Goal: Task Accomplishment & Management: Complete application form

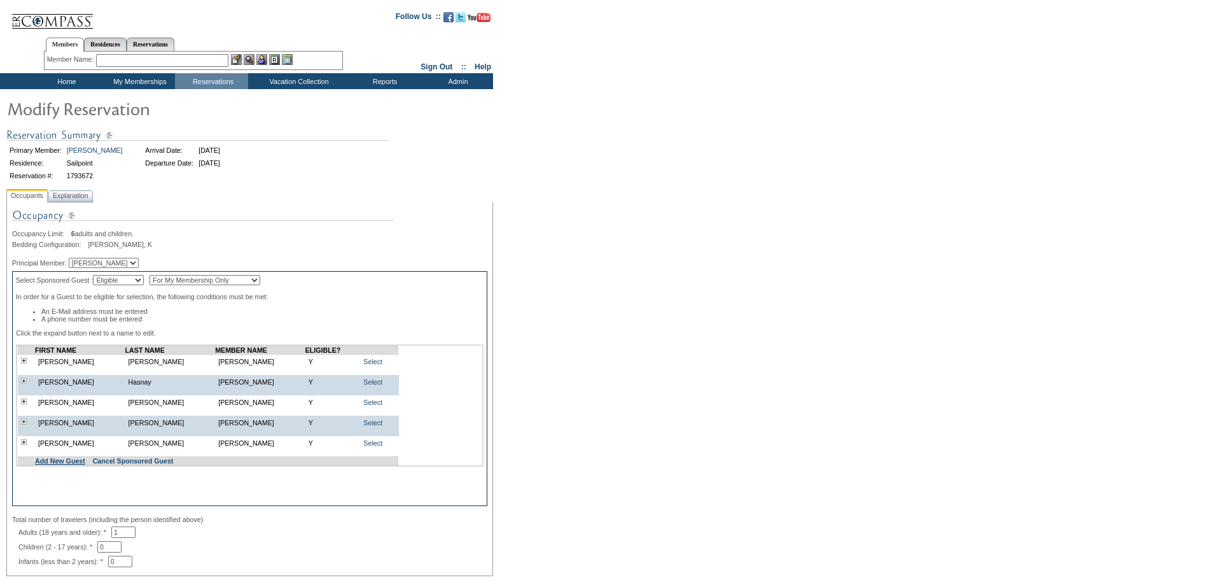
click at [71, 464] on link "Add New Guest" at bounding box center [60, 461] width 50 height 8
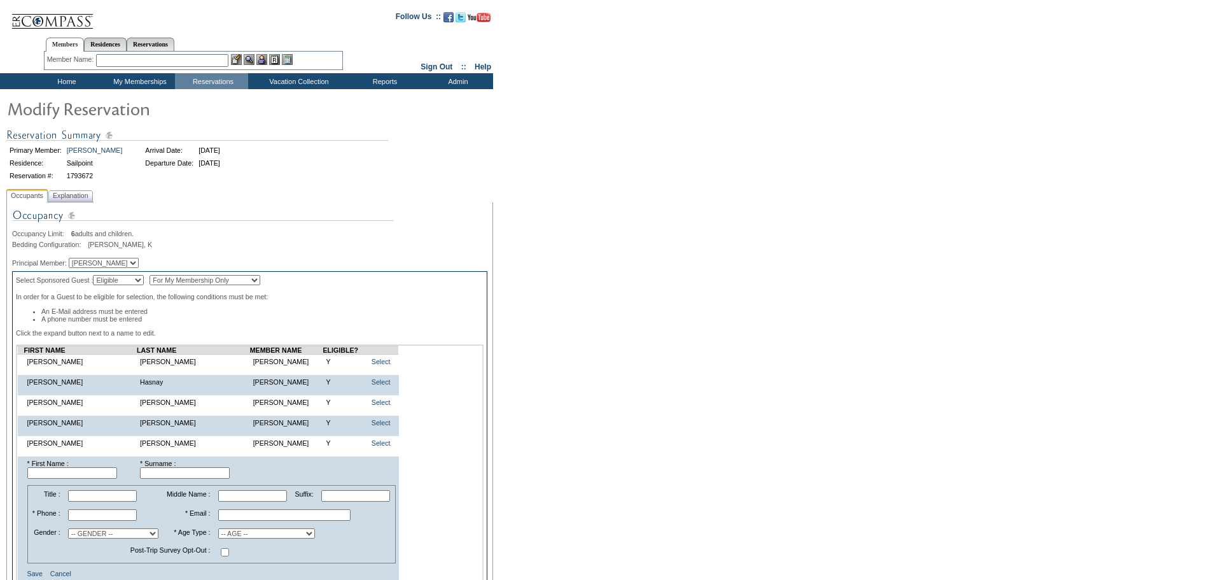
click at [109, 478] on input "text" at bounding box center [72, 472] width 90 height 11
type input "Bryan"
type input "Donohoe"
click at [132, 520] on input "text" at bounding box center [102, 514] width 69 height 11
click at [251, 520] on input "text" at bounding box center [284, 514] width 132 height 11
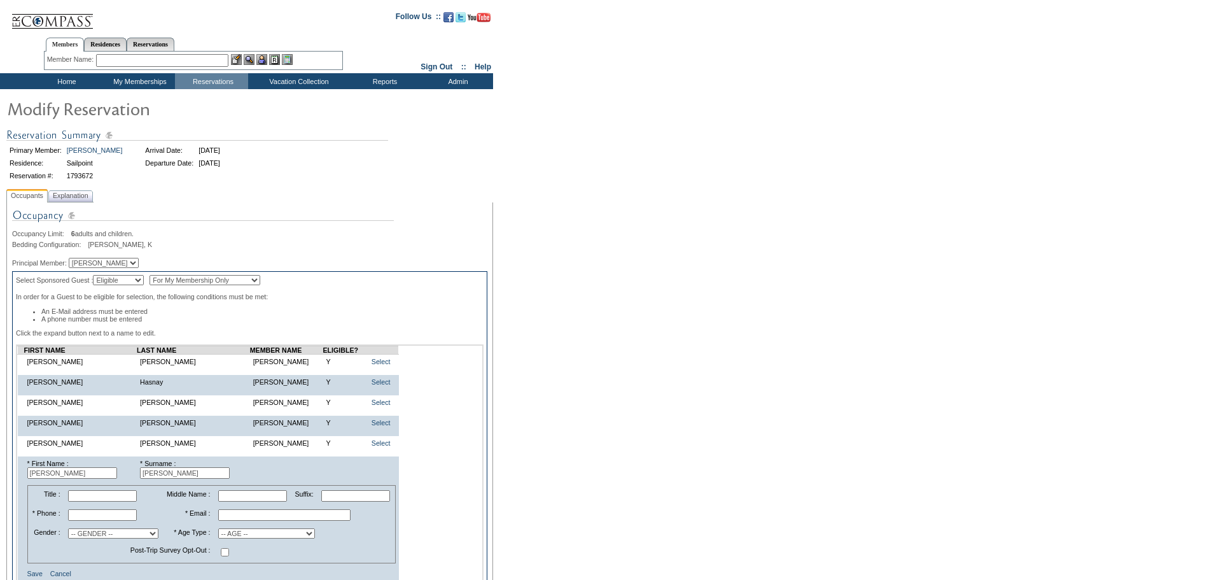
paste input "bdonohoe@aresmgmt.com"
type input "bdonohoe@aresmgmt.com"
click at [114, 520] on input "text" at bounding box center [102, 514] width 69 height 11
paste input "(214) 315-6017"
type input "(214) 315-6017"
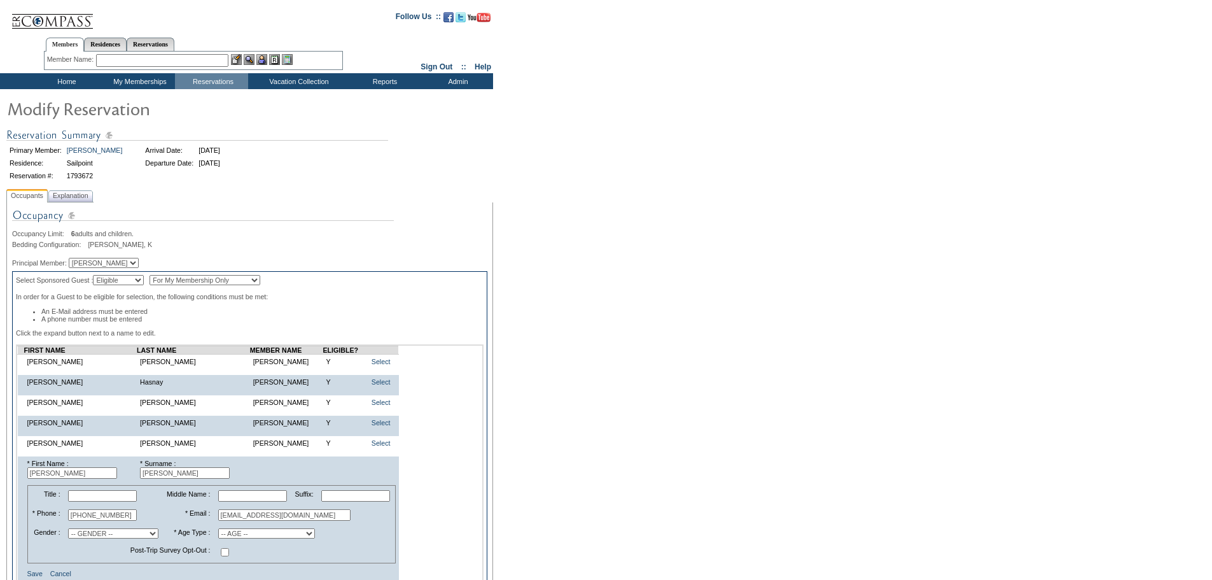
click at [117, 538] on select "-- GENDER -- Male Female" at bounding box center [113, 533] width 90 height 10
select select "M"
click at [74, 538] on select "-- GENDER -- Male Female" at bounding box center [113, 533] width 90 height 10
click at [230, 538] on select "-- AGE -- Adult (23 years and older) Young Adult (18 - 22 years) Child (2 - 17 …" at bounding box center [266, 533] width 97 height 10
select select "A"
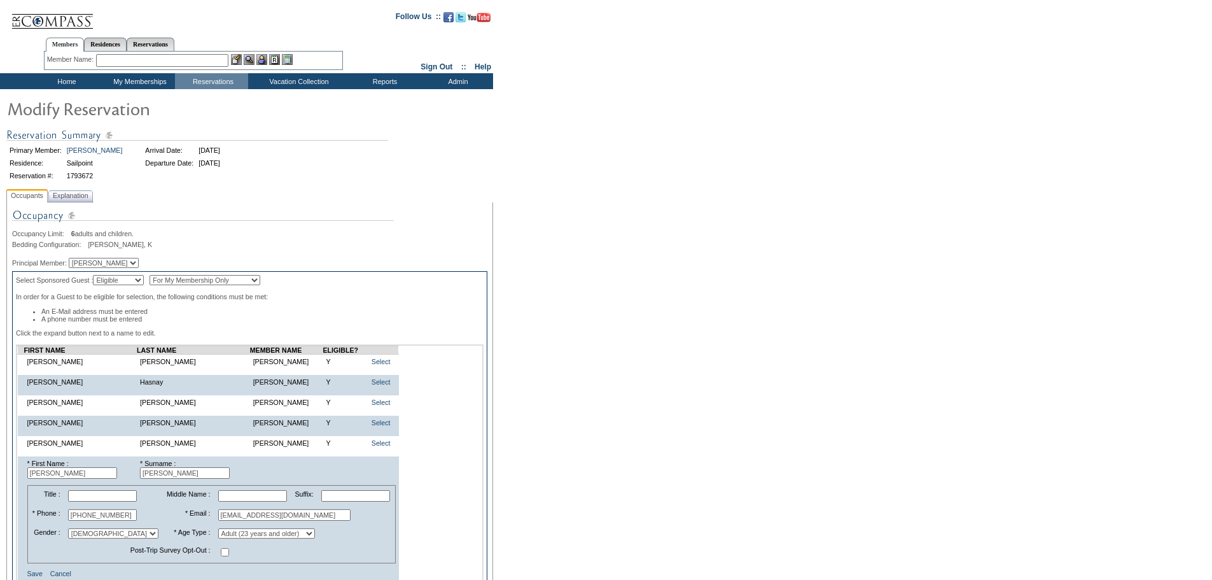
click at [218, 538] on select "-- AGE -- Adult (23 years and older) Young Adult (18 - 22 years) Child (2 - 17 …" at bounding box center [266, 533] width 97 height 10
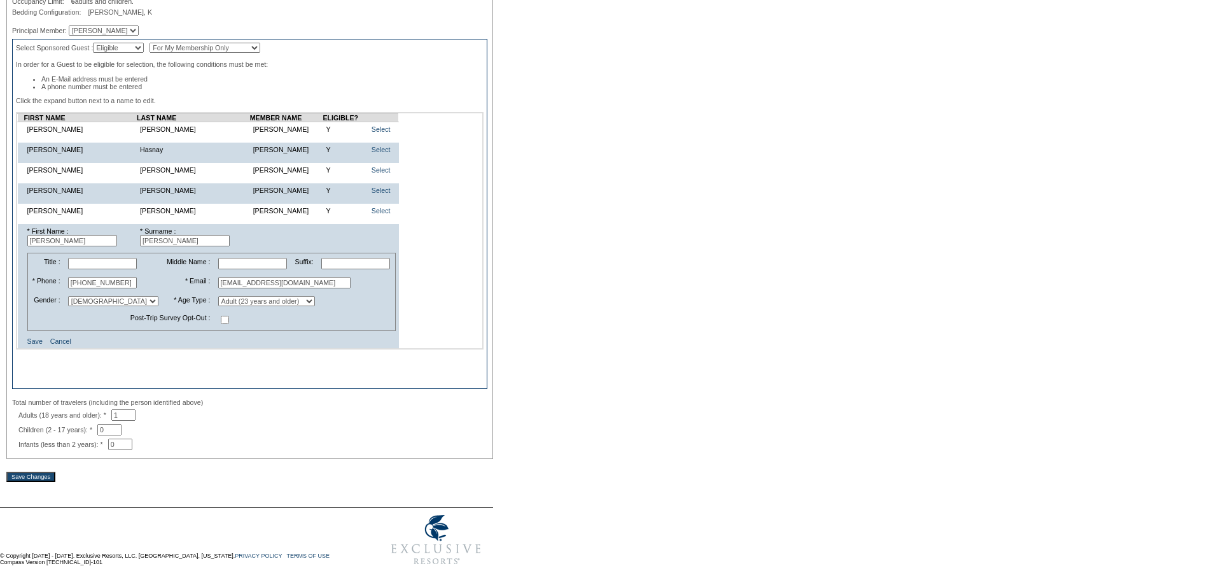
scroll to position [256, 0]
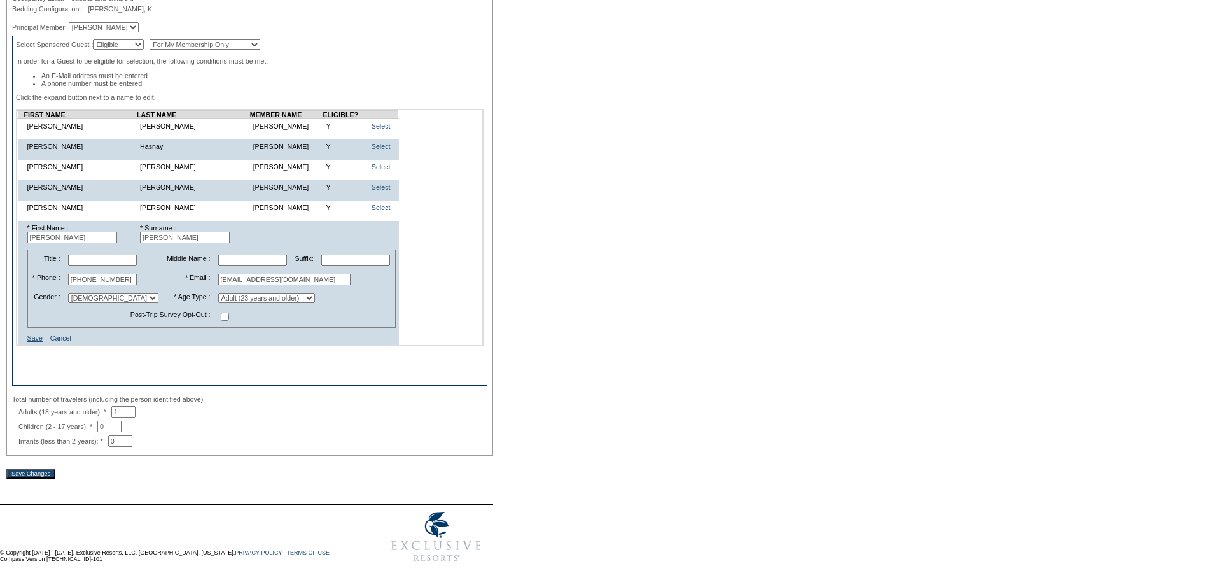
click at [41, 334] on link "Save" at bounding box center [34, 338] width 15 height 8
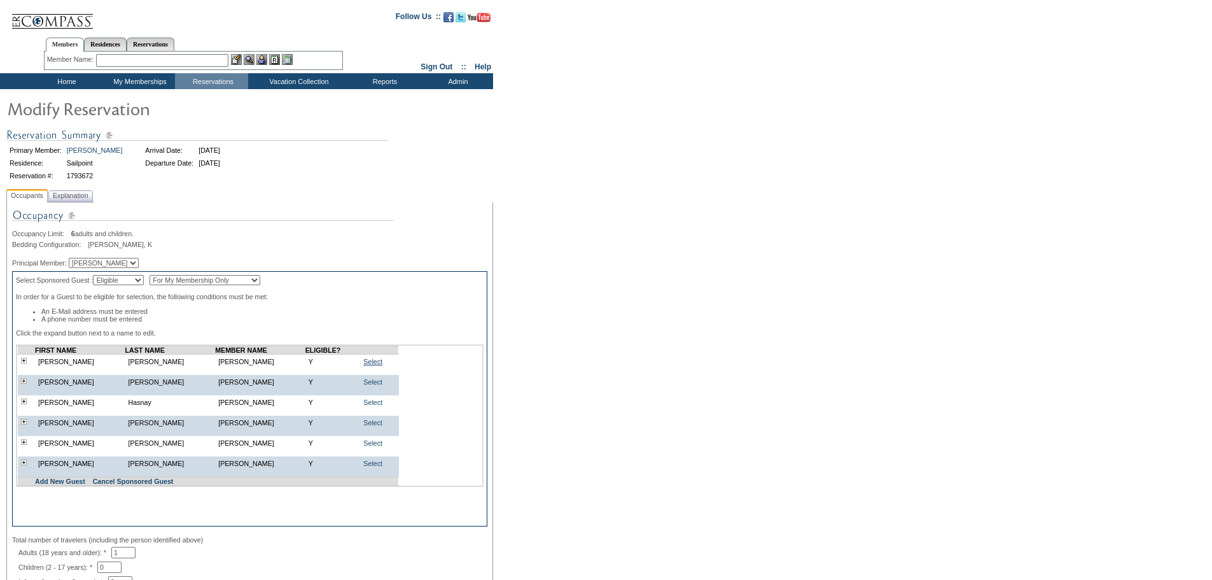
click at [370, 365] on link "Select" at bounding box center [372, 362] width 19 height 8
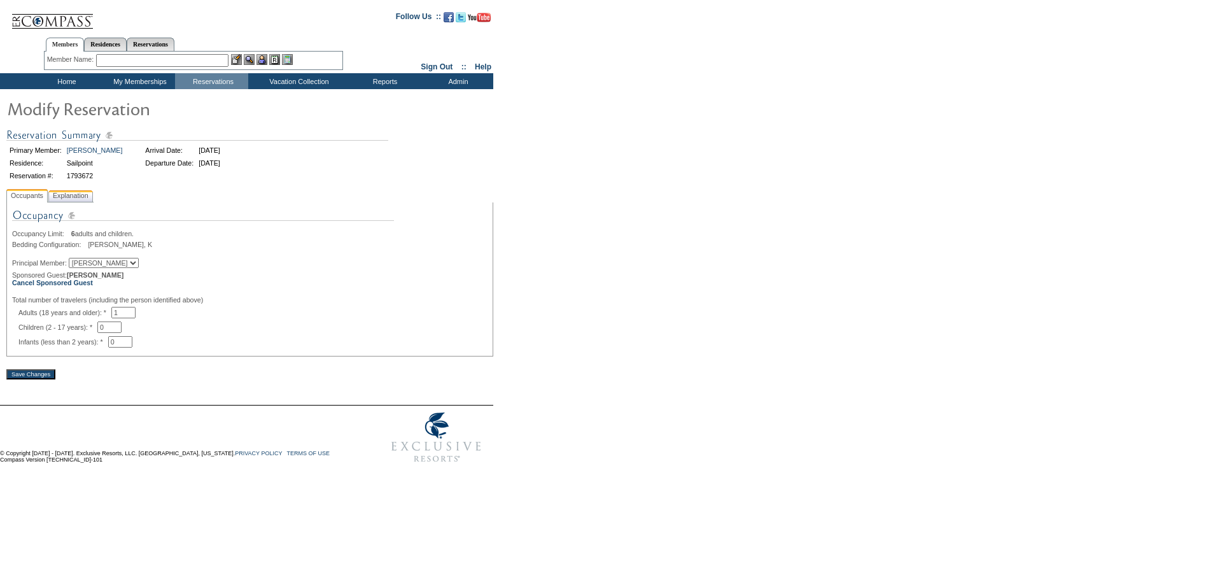
click at [90, 199] on span "Explanation" at bounding box center [70, 195] width 41 height 13
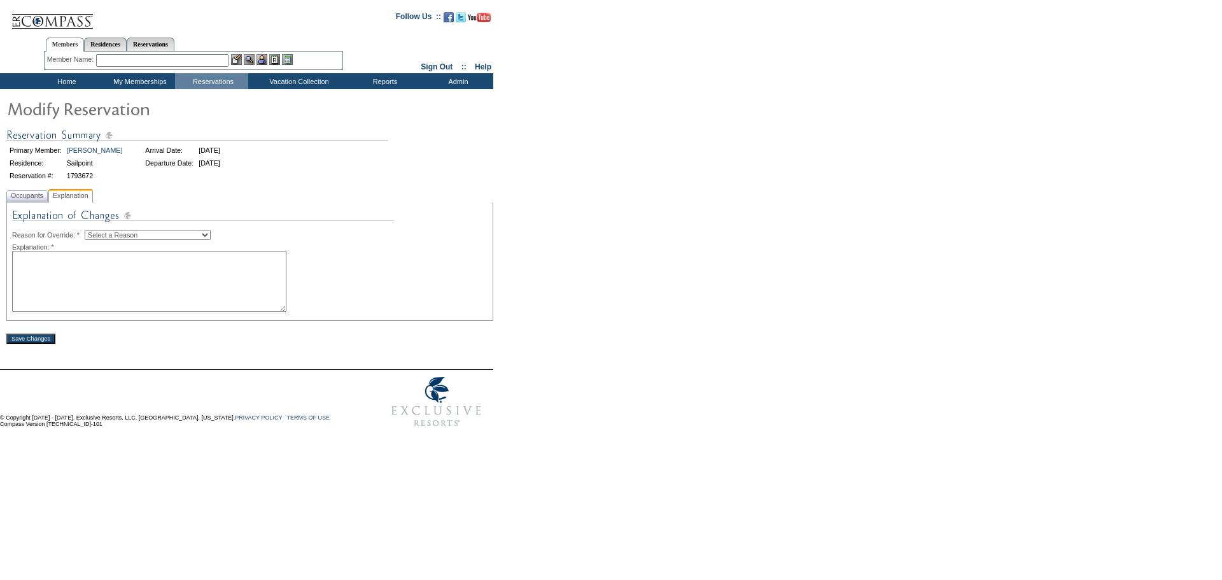
click at [116, 233] on select "Select a Reason Creating Continuous Stay Days Rebooked After Cancellation Editi…" at bounding box center [148, 235] width 126 height 10
select select "1045"
click at [95, 232] on select "Select a Reason Creating Continuous Stay Days Rebooked After Cancellation Editi…" at bounding box center [148, 235] width 126 height 10
click at [143, 297] on textarea at bounding box center [149, 281] width 274 height 61
type textarea "NS"
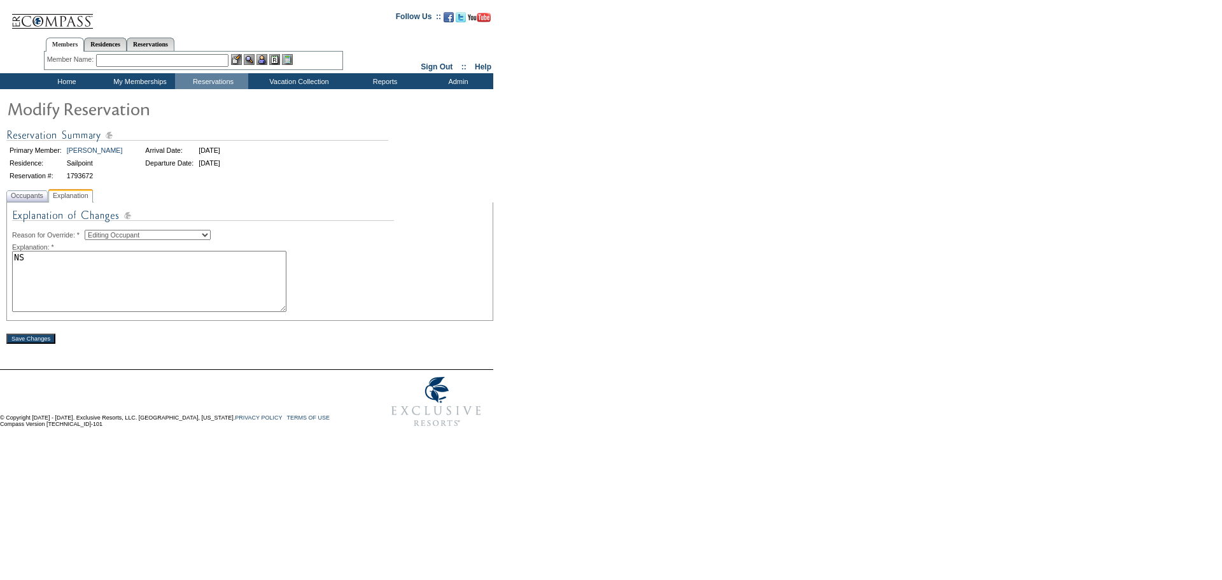
click at [28, 338] on input "Save Changes" at bounding box center [30, 338] width 49 height 10
